Goal: Task Accomplishment & Management: Use online tool/utility

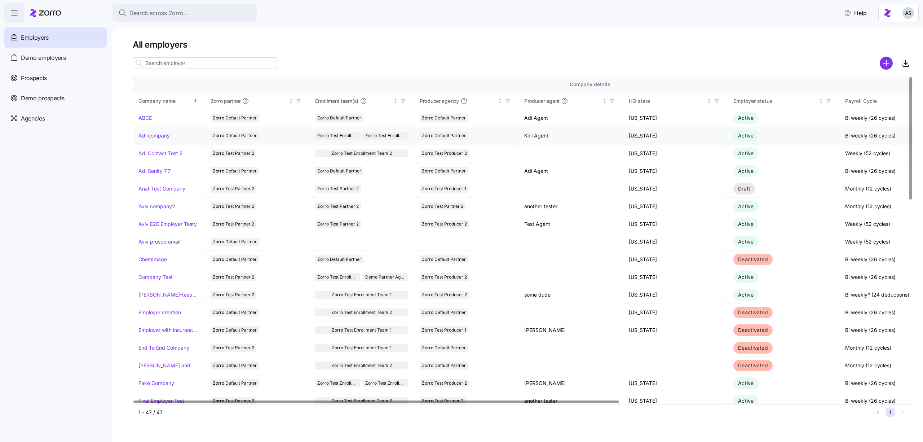
click at [150, 133] on link "Adi company" at bounding box center [153, 135] width 31 height 7
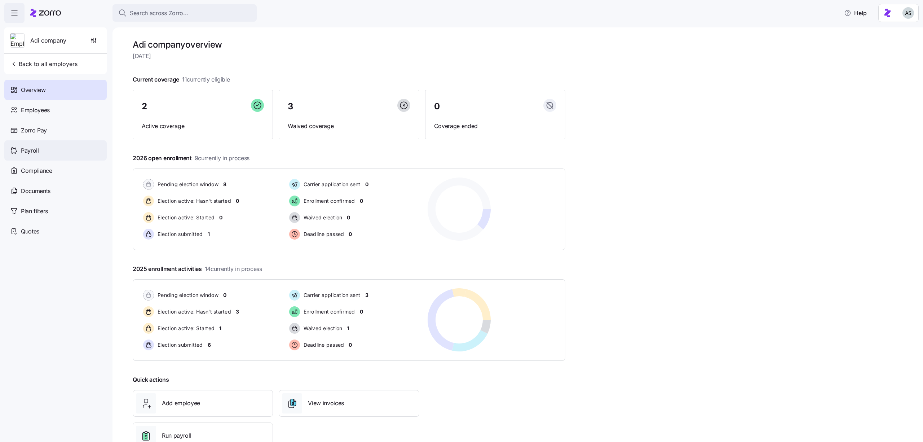
click at [59, 158] on div "Payroll" at bounding box center [55, 150] width 102 height 20
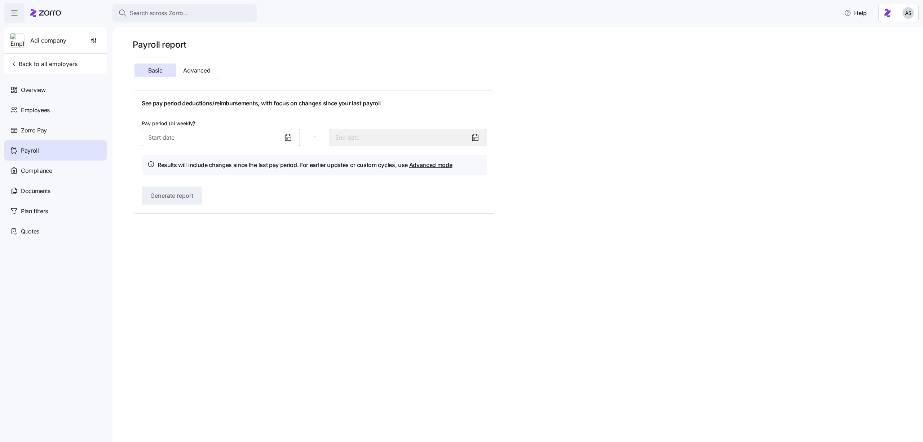
click at [224, 144] on input "Pay period (bi weekly) *" at bounding box center [221, 137] width 158 height 17
click at [271, 162] on button "button" at bounding box center [262, 162] width 17 height 17
click at [188, 200] on button "1" at bounding box center [192, 196] width 17 height 17
type input "[DATE]"
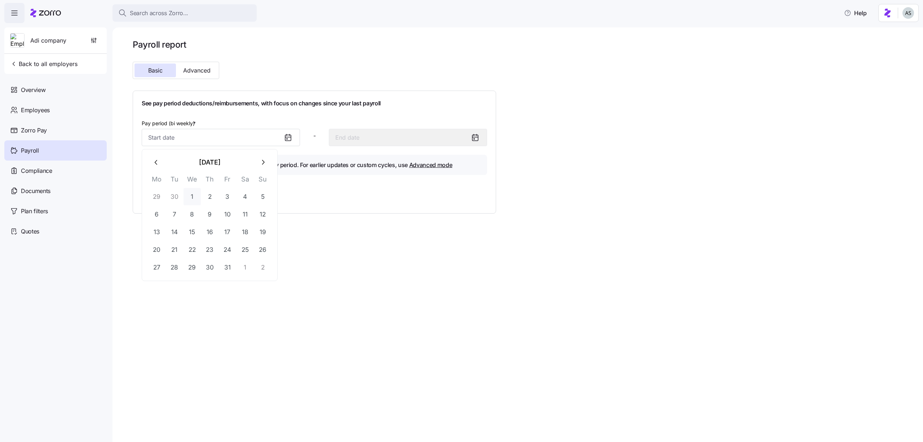
type input "[DATE]"
click at [188, 196] on span "Generate report" at bounding box center [171, 195] width 43 height 9
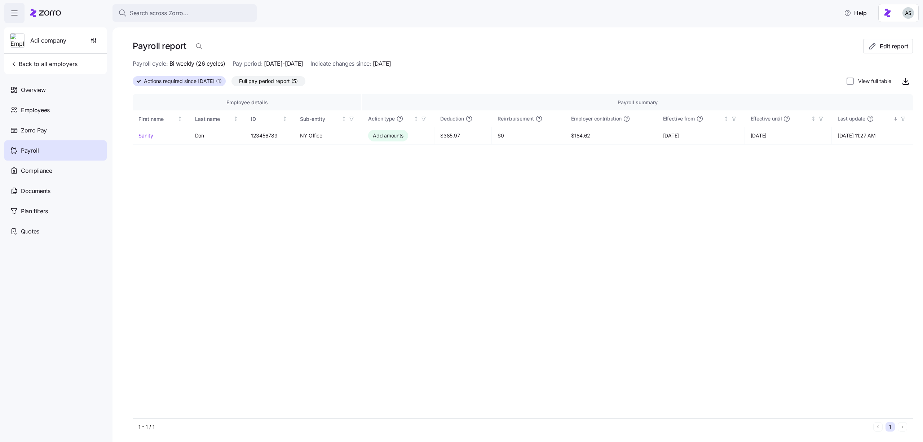
click at [854, 79] on label "View full table" at bounding box center [873, 81] width 38 height 7
click at [854, 79] on input "View full table" at bounding box center [850, 81] width 7 height 7
checkbox input "true"
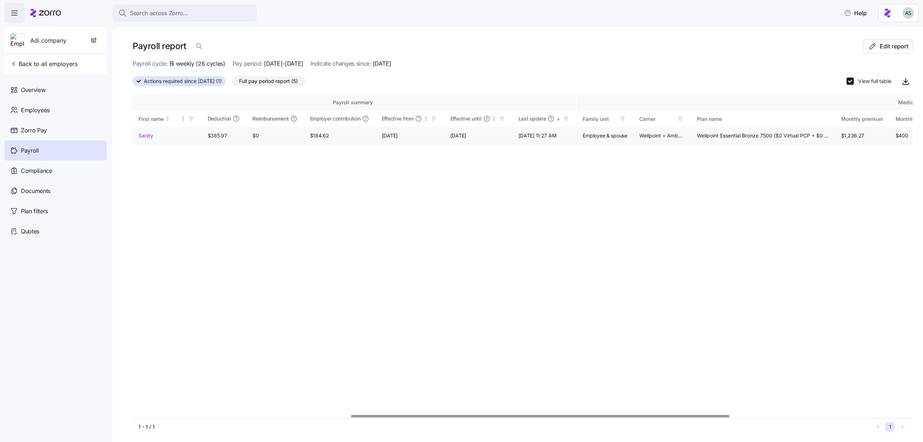
scroll to position [0, 825]
